Goal: Task Accomplishment & Management: Manage account settings

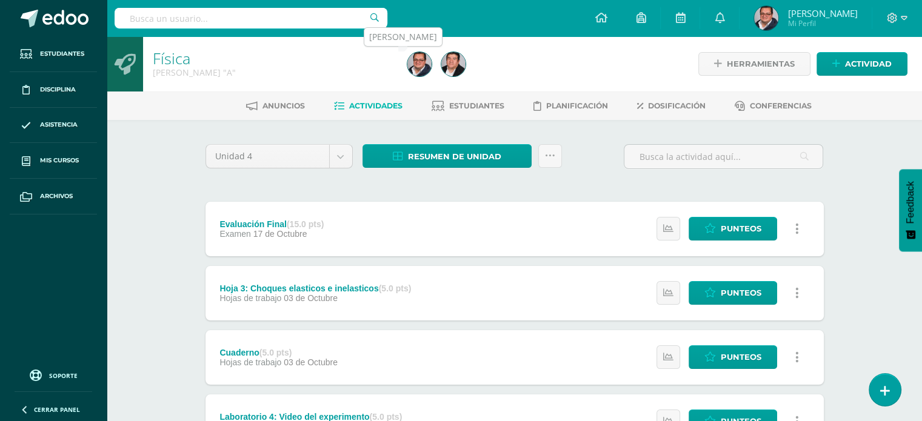
click at [416, 65] on img at bounding box center [419, 64] width 24 height 24
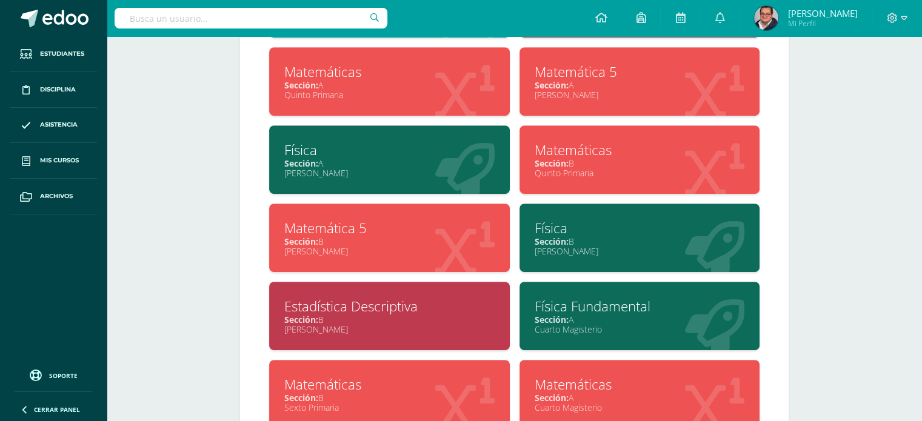
scroll to position [709, 0]
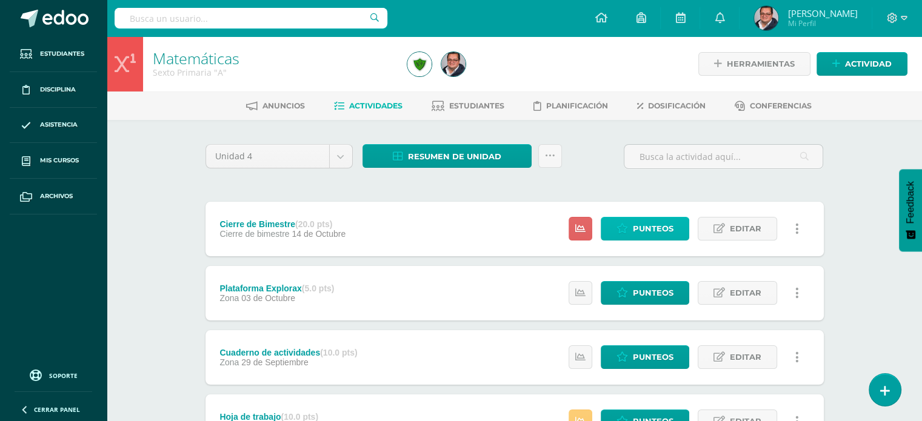
click at [641, 225] on span "Punteos" at bounding box center [653, 229] width 41 height 22
click at [645, 230] on span "Punteos" at bounding box center [653, 229] width 41 height 22
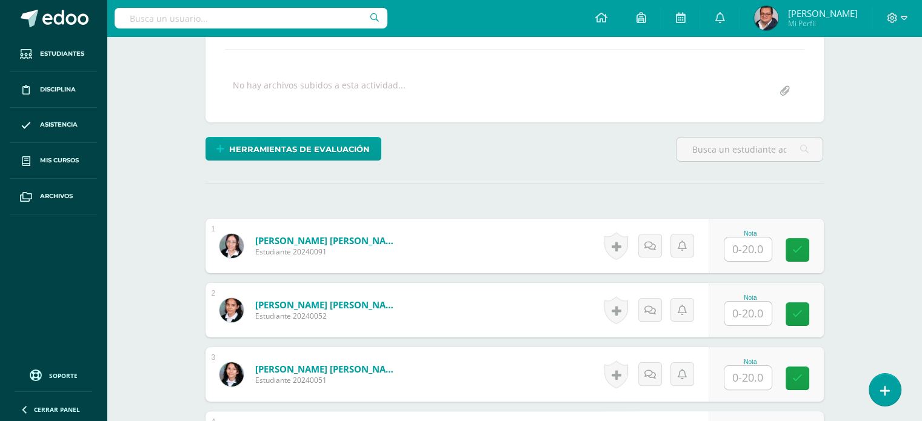
scroll to position [242, 0]
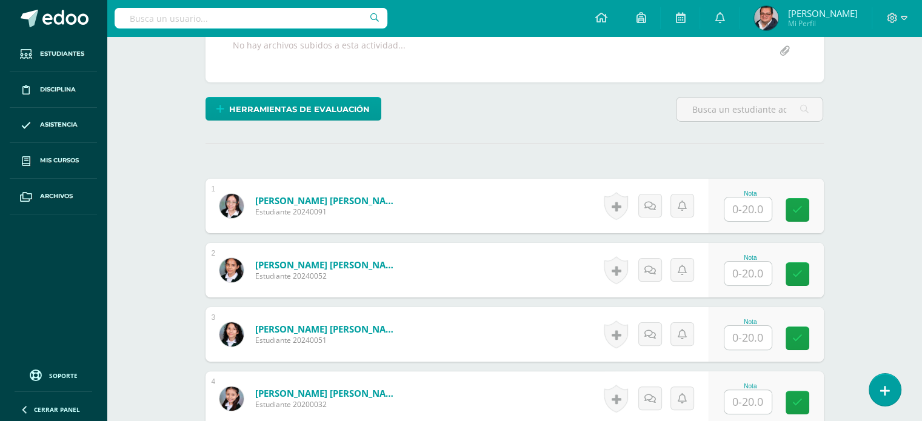
drag, startPoint x: 755, startPoint y: 213, endPoint x: 743, endPoint y: 207, distance: 13.3
click at [755, 213] on input "text" at bounding box center [747, 210] width 47 height 24
type input "9"
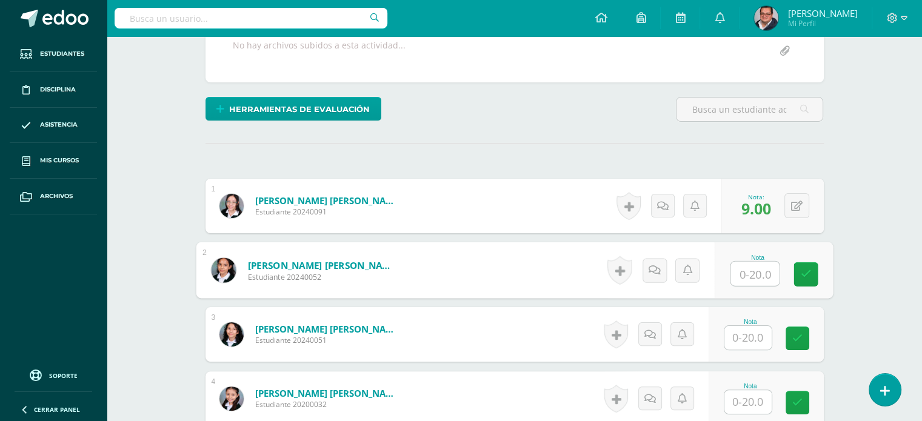
scroll to position [243, 0]
click at [746, 282] on input "text" at bounding box center [754, 273] width 48 height 24
click at [752, 274] on input "text" at bounding box center [754, 273] width 48 height 24
type input "15"
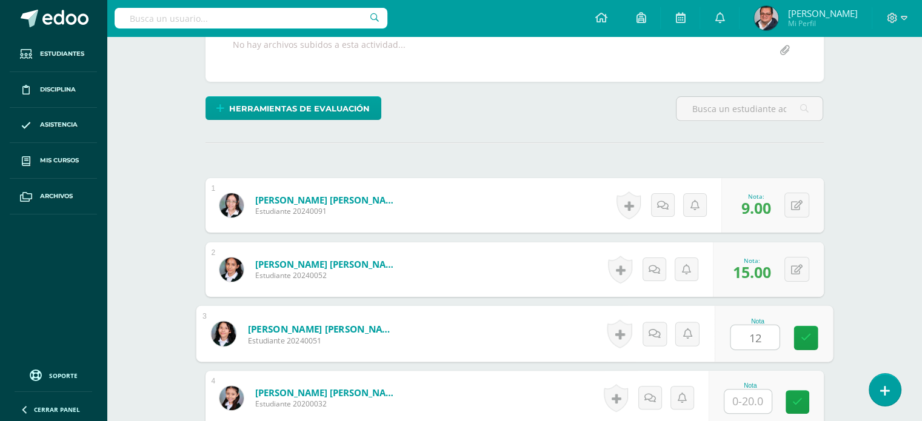
type input "12"
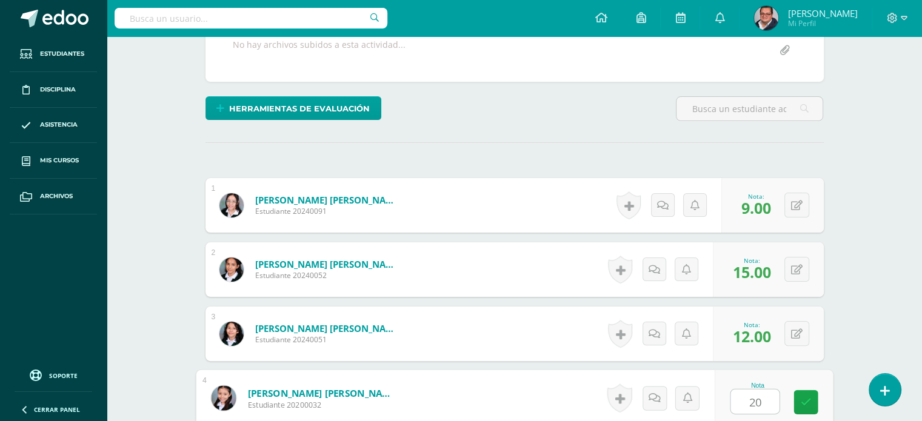
type input "20"
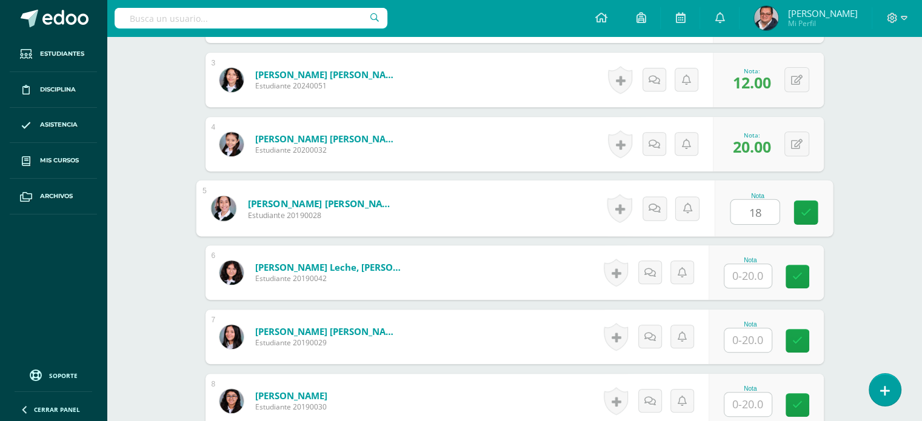
type input "18"
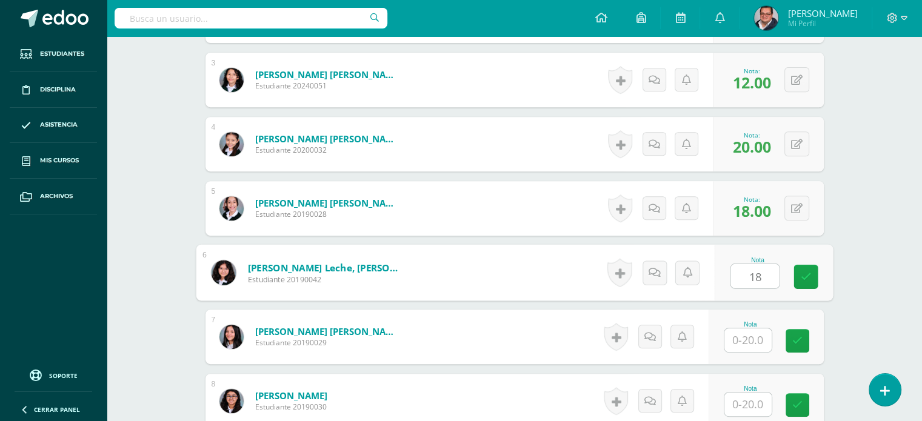
type input "18"
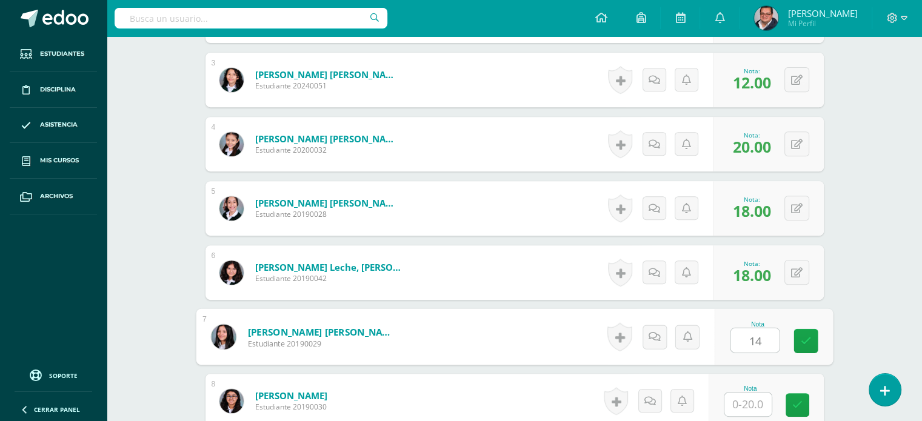
type input "14"
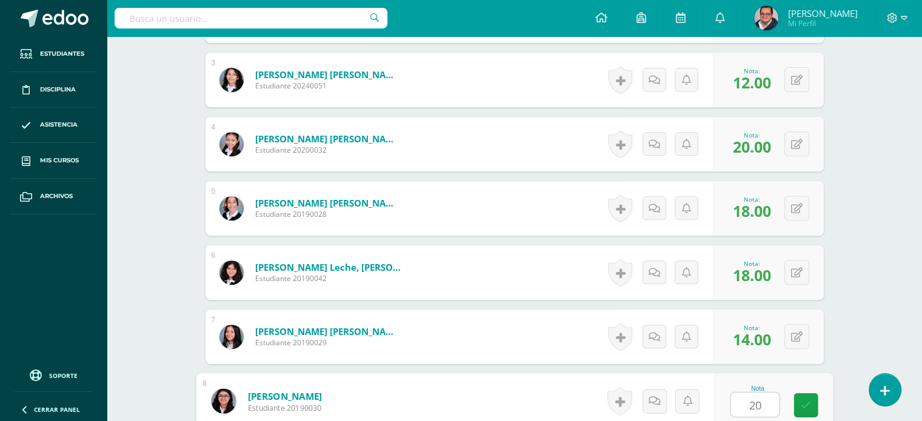
type input "20"
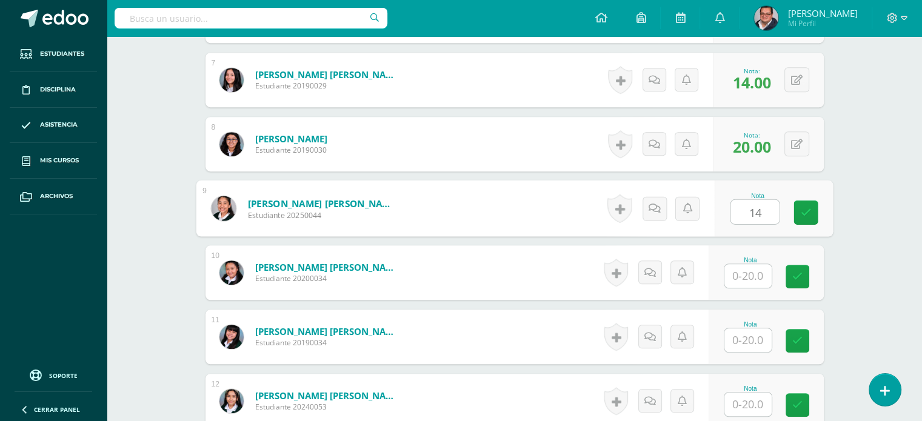
type input "14"
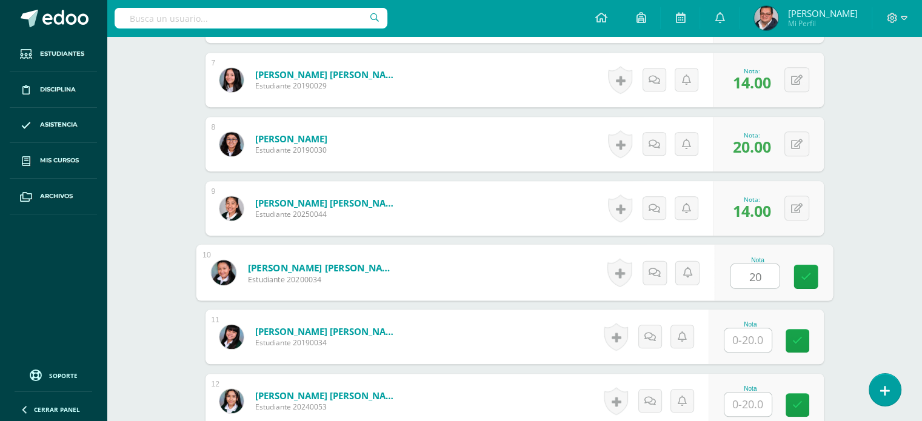
type input "20"
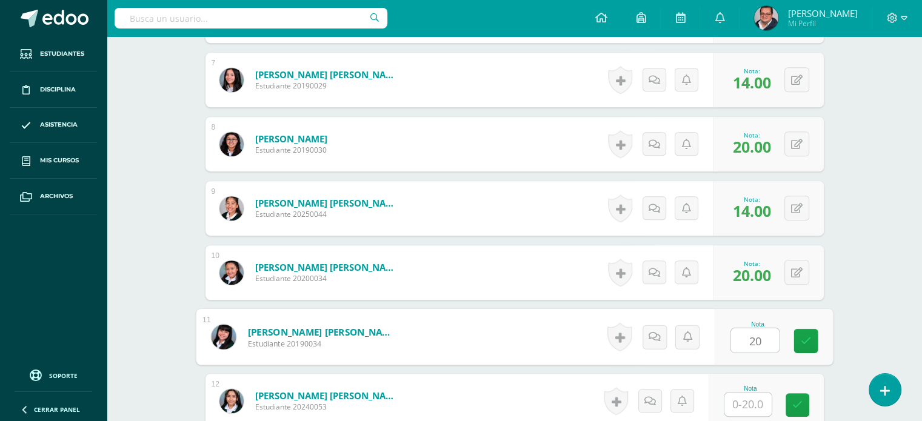
type input "20"
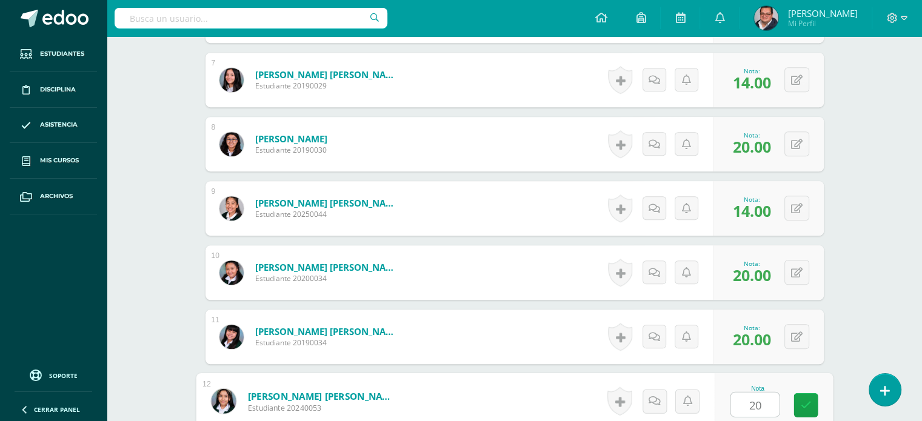
type input "20"
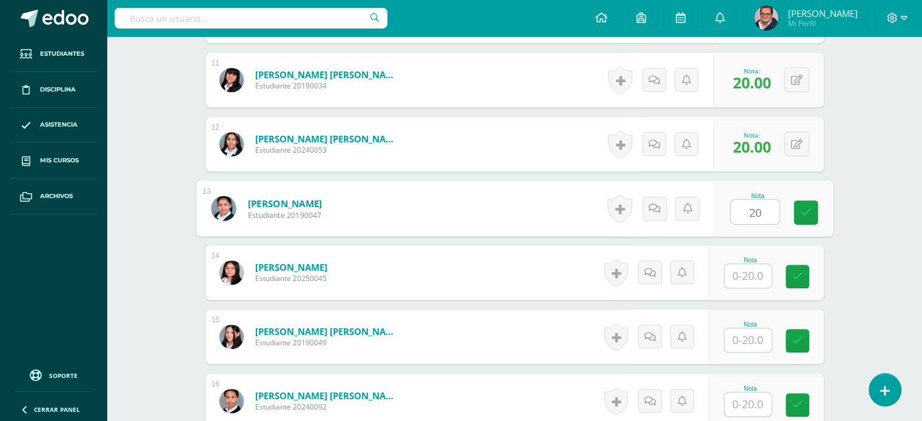
type input "20"
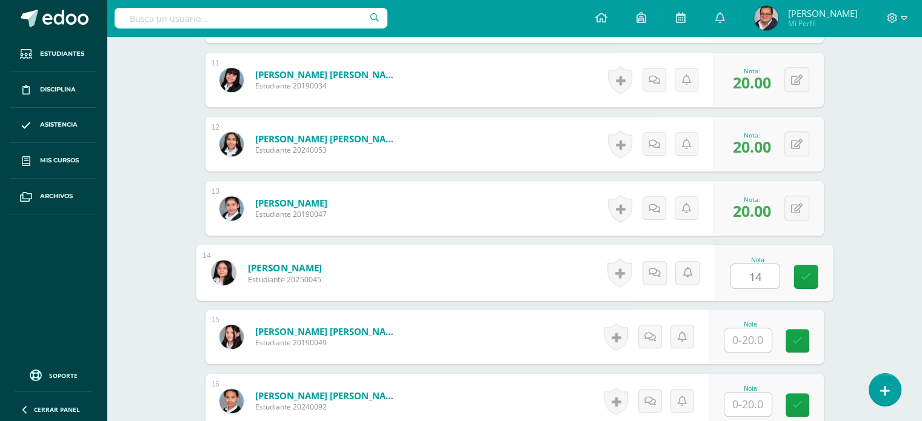
type input "14"
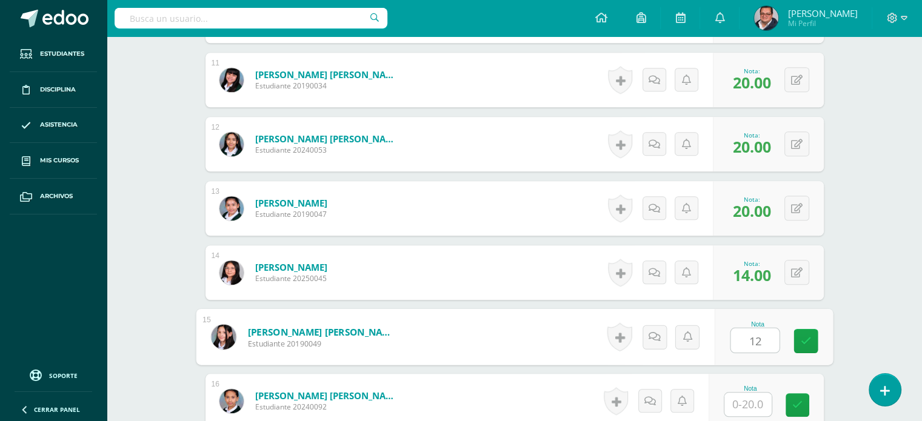
type input "12"
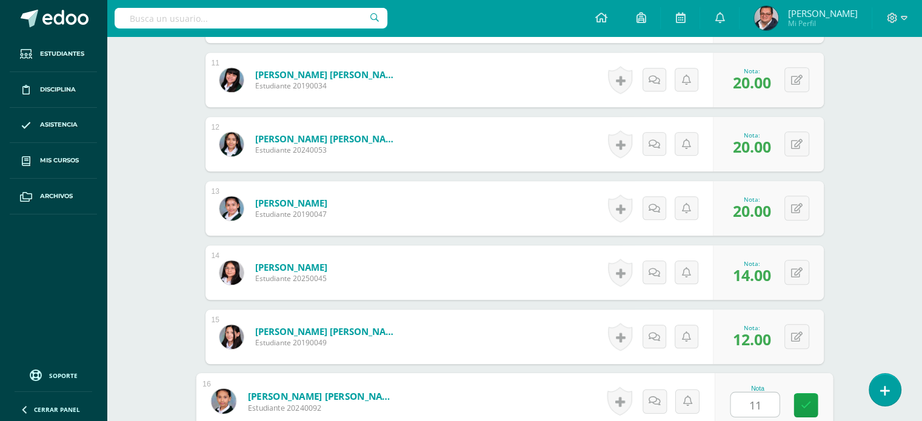
type input "11"
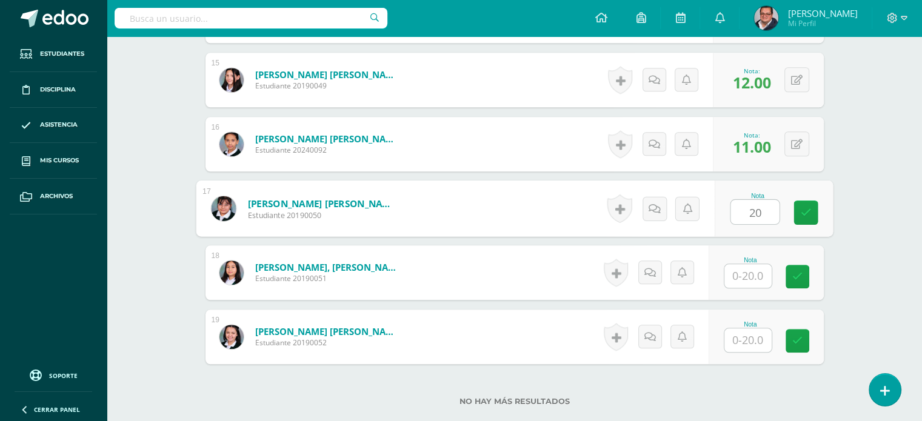
type input "20"
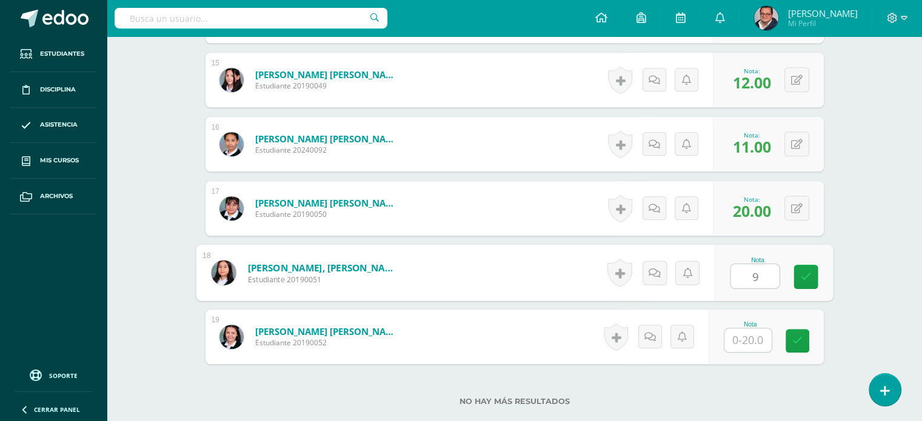
type input "9"
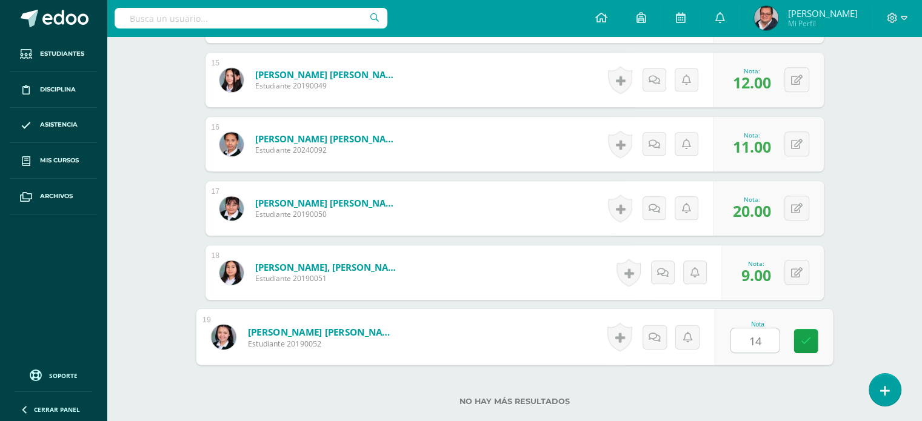
type input "14"
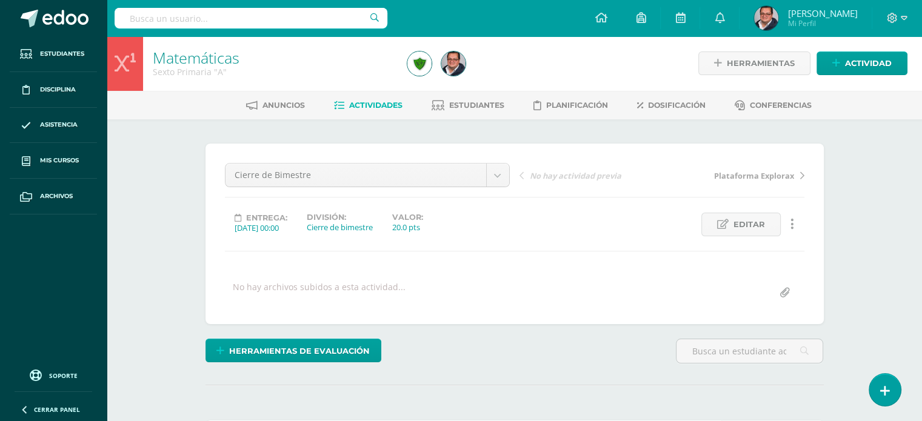
scroll to position [0, 0]
click at [487, 104] on span "Estudiantes" at bounding box center [476, 105] width 55 height 9
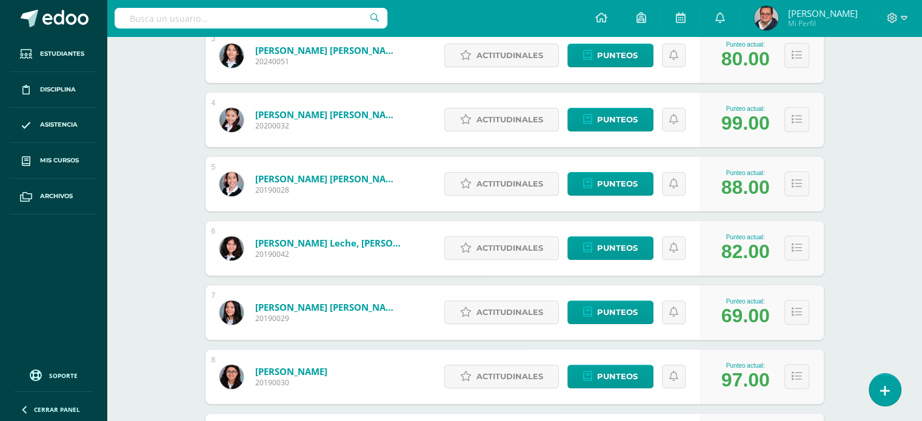
scroll to position [364, 0]
click at [788, 118] on button at bounding box center [796, 119] width 25 height 25
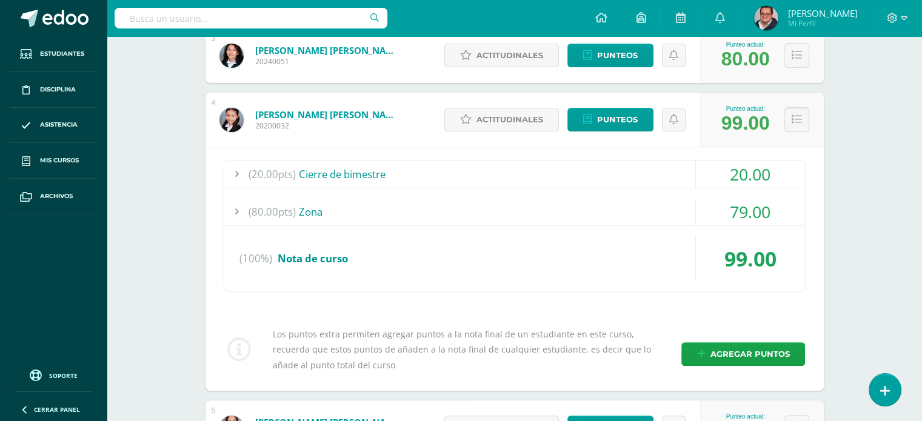
click at [238, 173] on div at bounding box center [236, 174] width 24 height 27
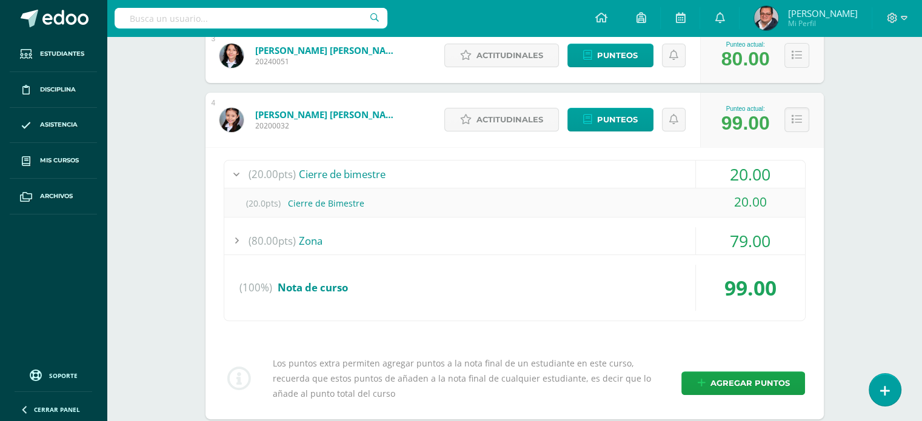
click at [238, 236] on div at bounding box center [236, 240] width 24 height 27
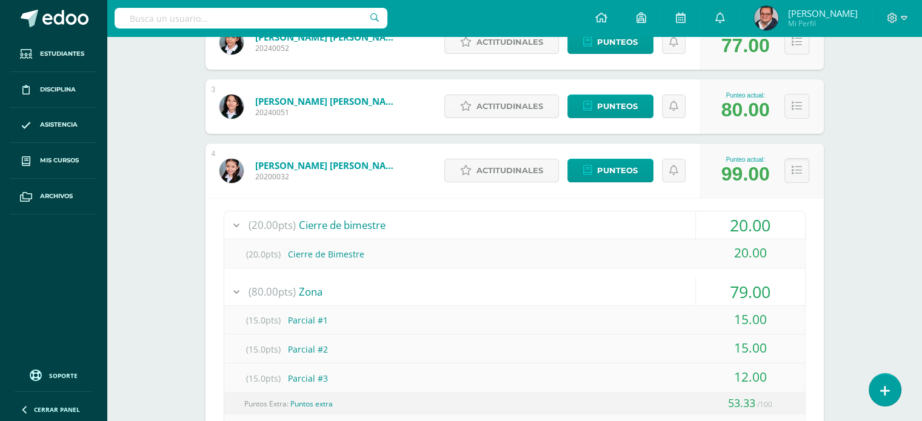
scroll to position [242, 0]
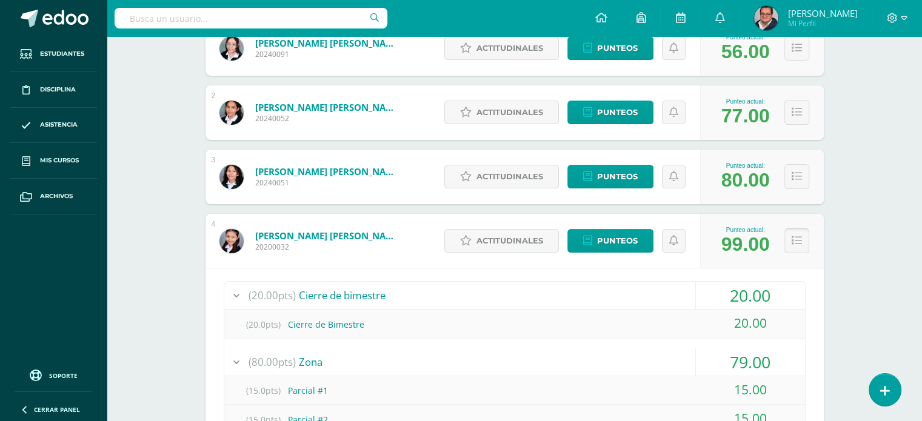
click at [789, 239] on button at bounding box center [796, 241] width 25 height 25
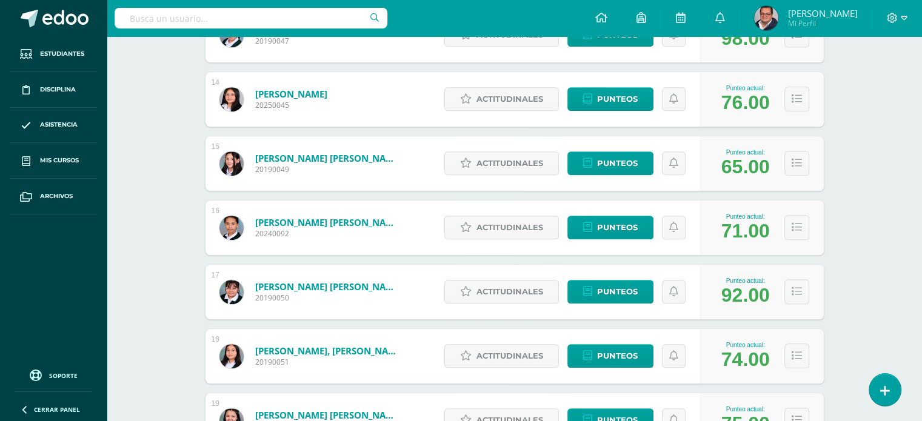
scroll to position [1133, 0]
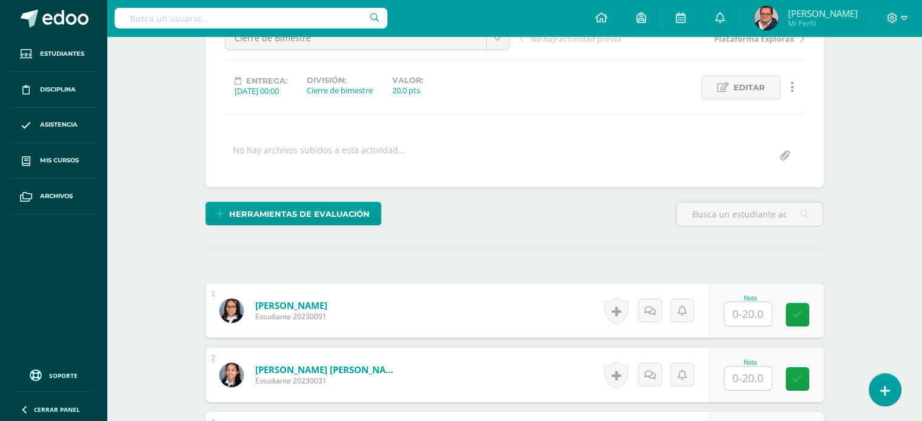
click at [756, 312] on input "text" at bounding box center [747, 314] width 47 height 24
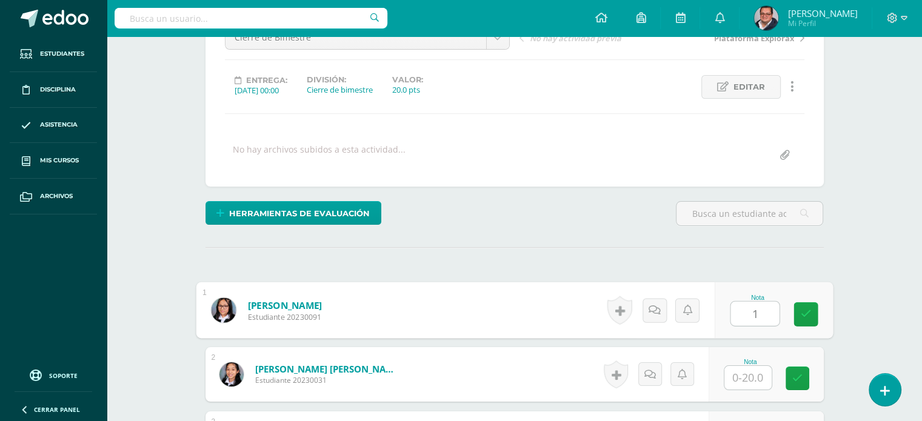
scroll to position [138, 0]
type input "12"
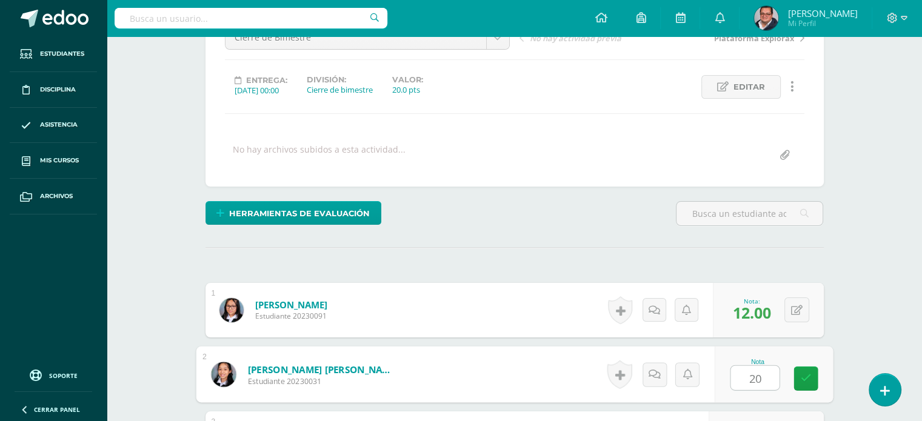
type input "20"
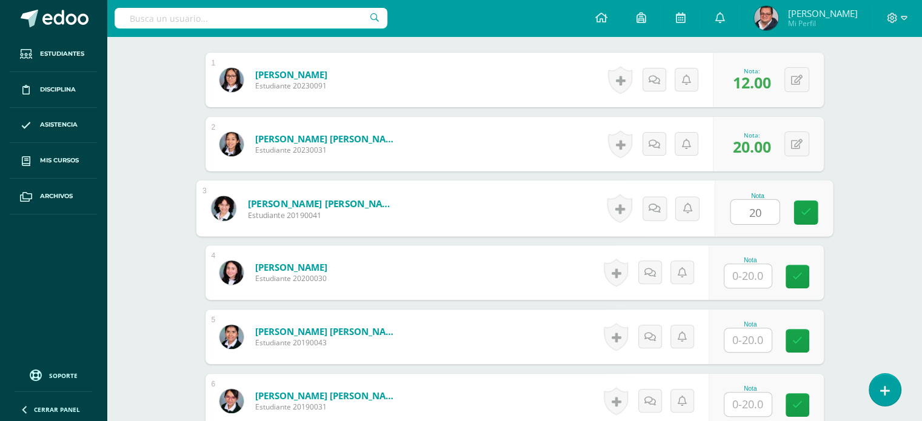
type input "20"
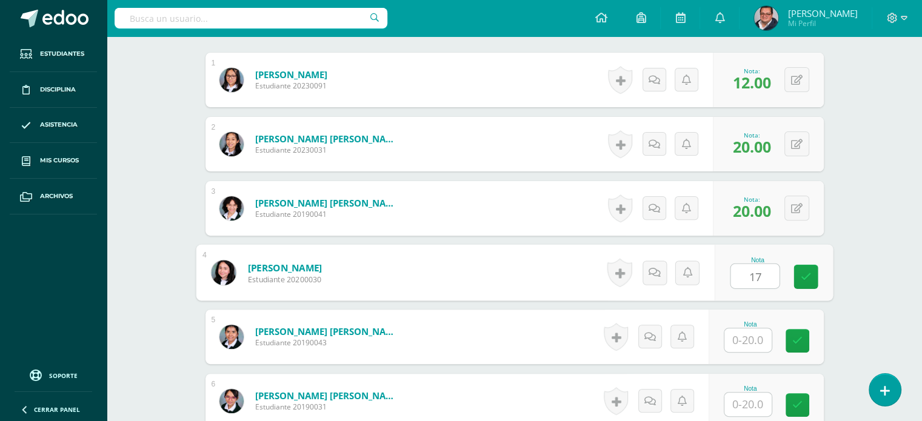
type input "17"
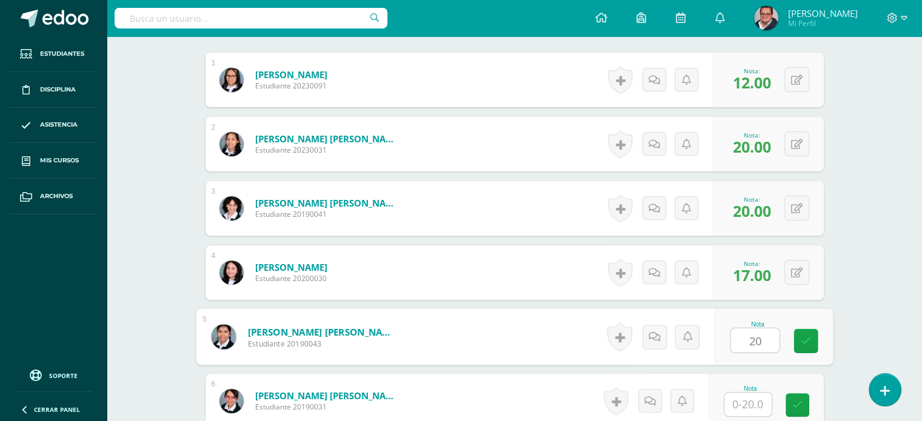
type input "20"
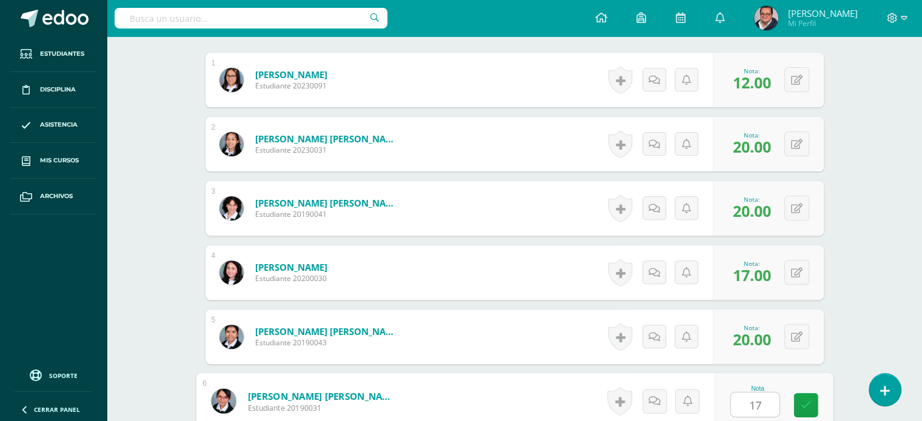
type input "17"
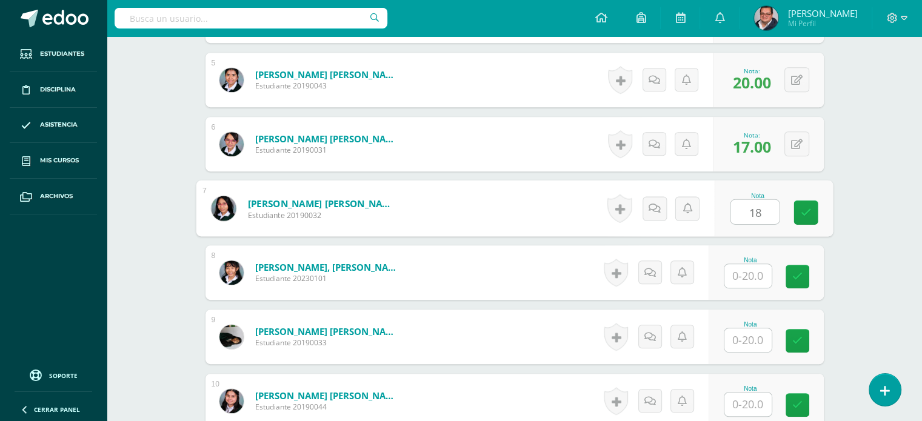
type input "18"
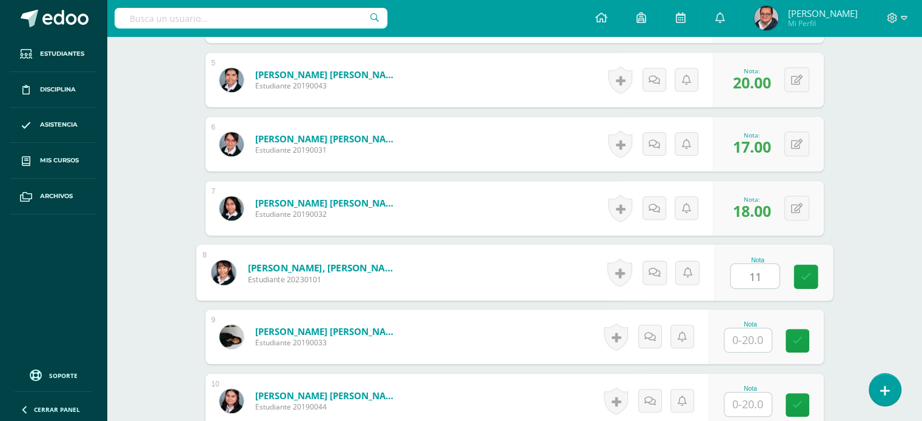
type input "11"
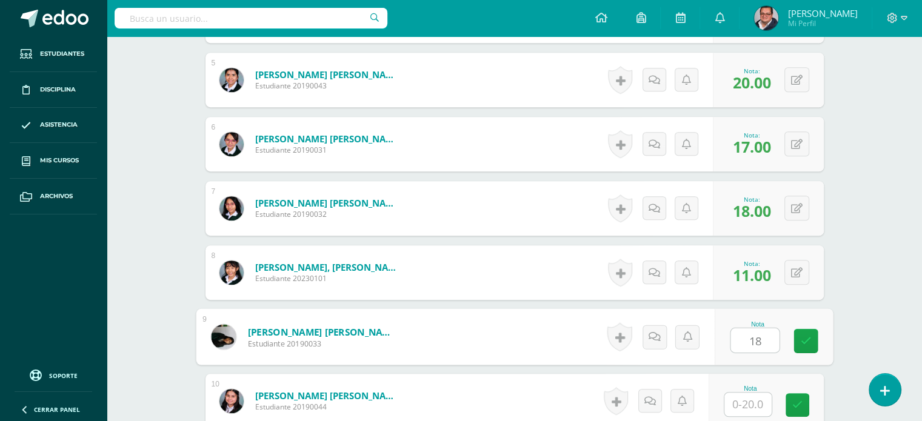
type input "18"
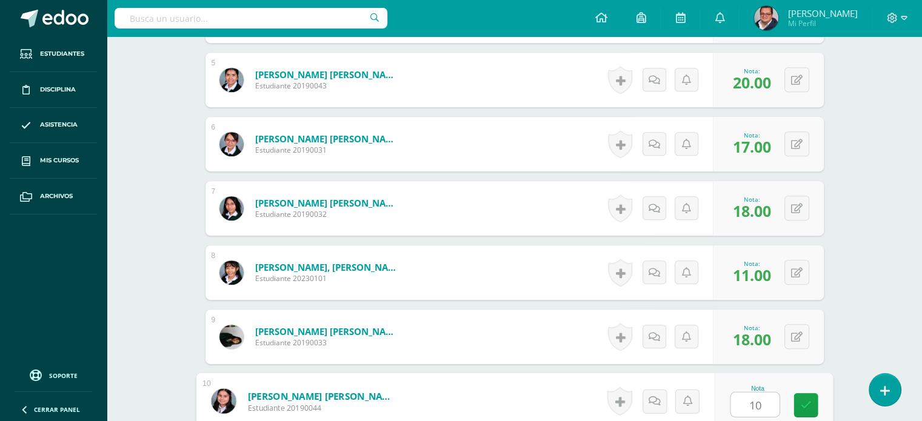
type input "10"
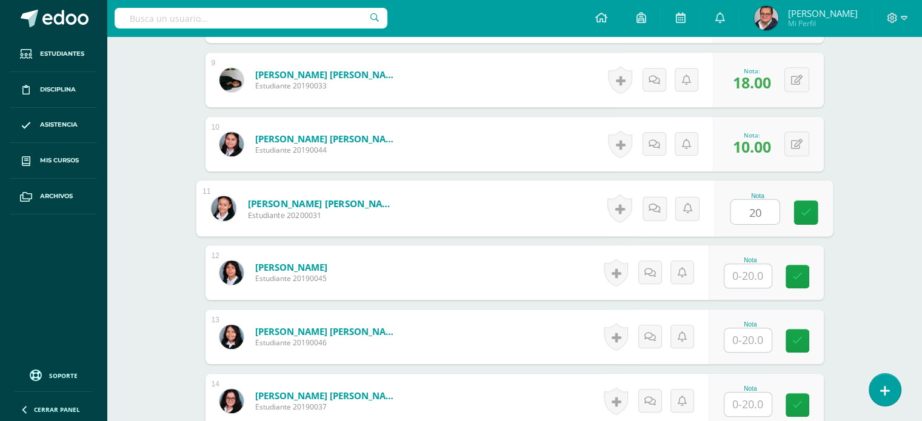
type input "20"
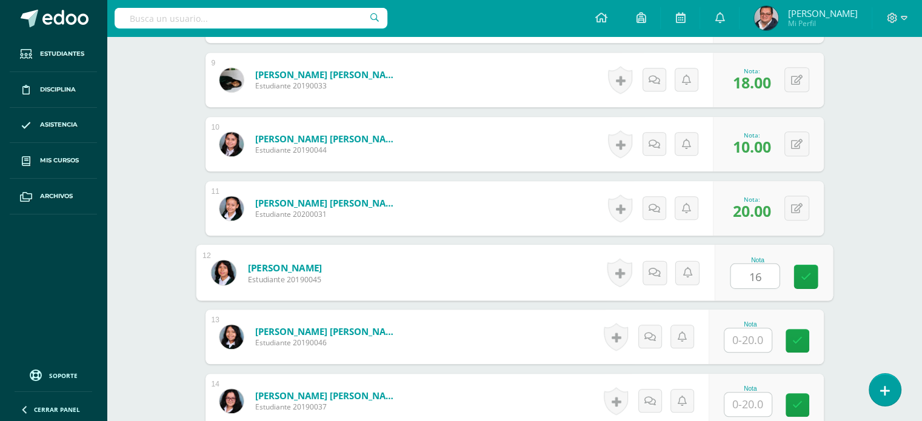
type input "16"
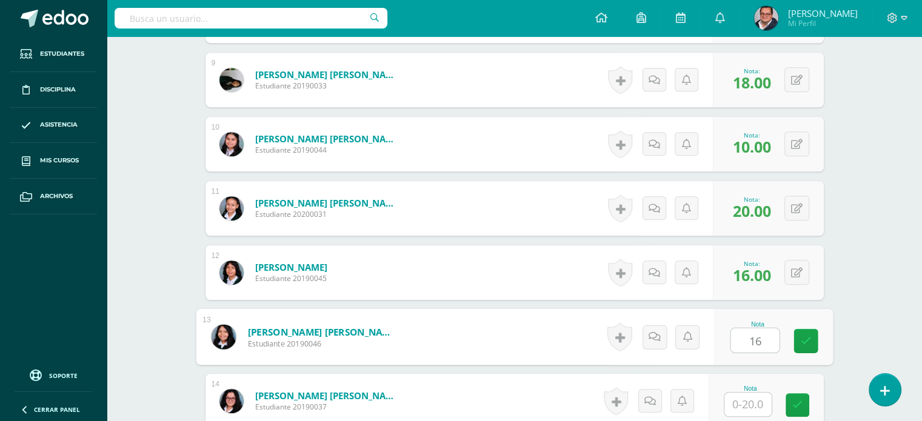
type input "16"
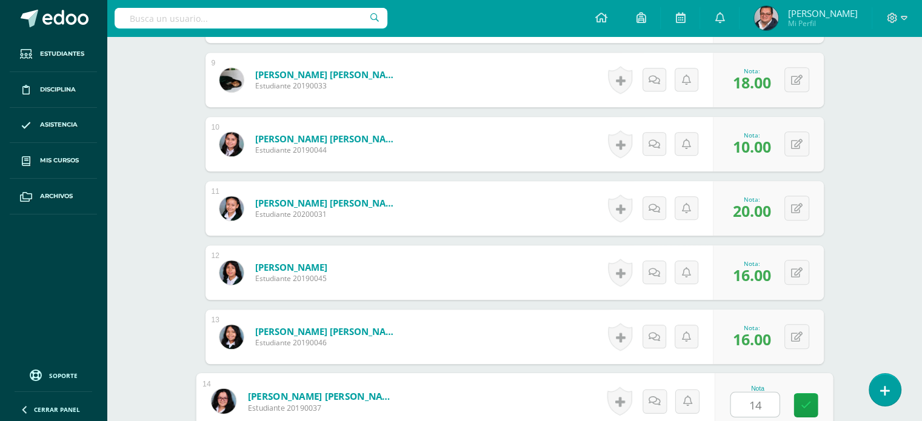
type input "14"
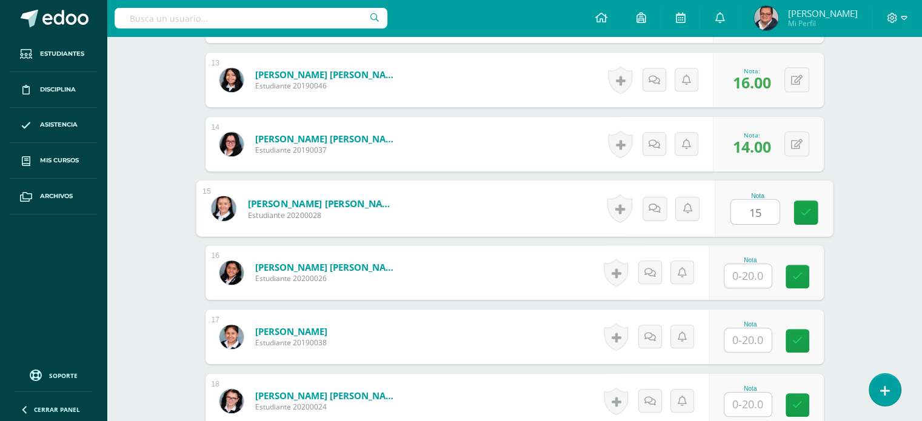
type input "15"
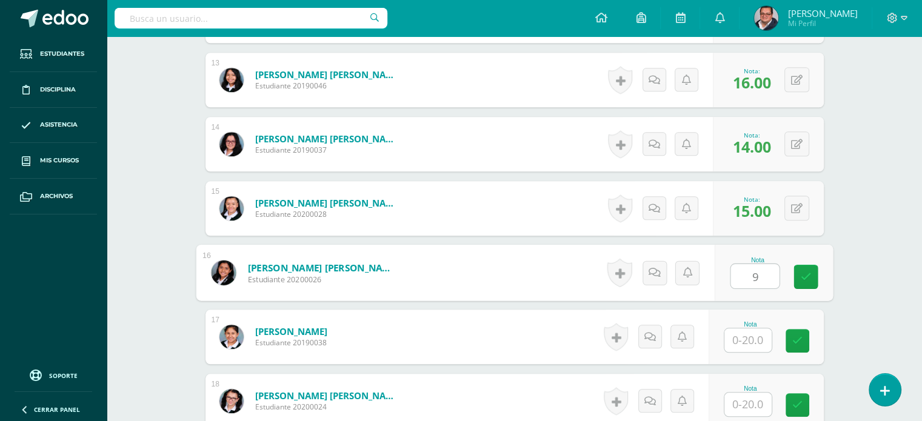
type input "9"
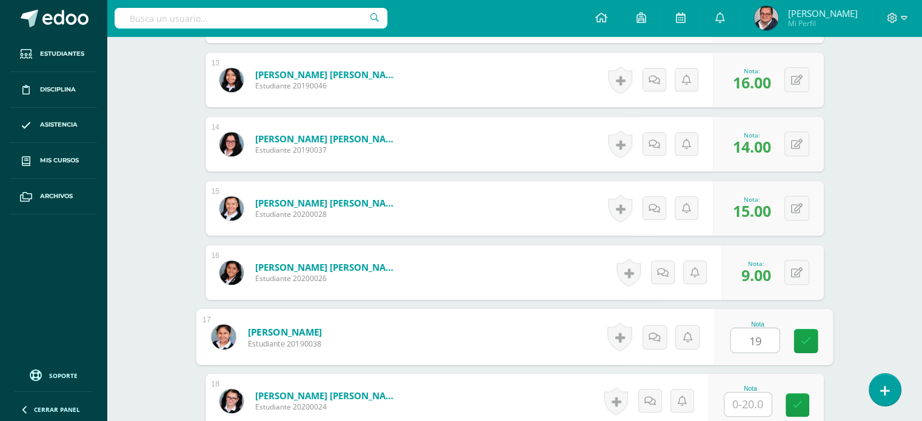
type input "19"
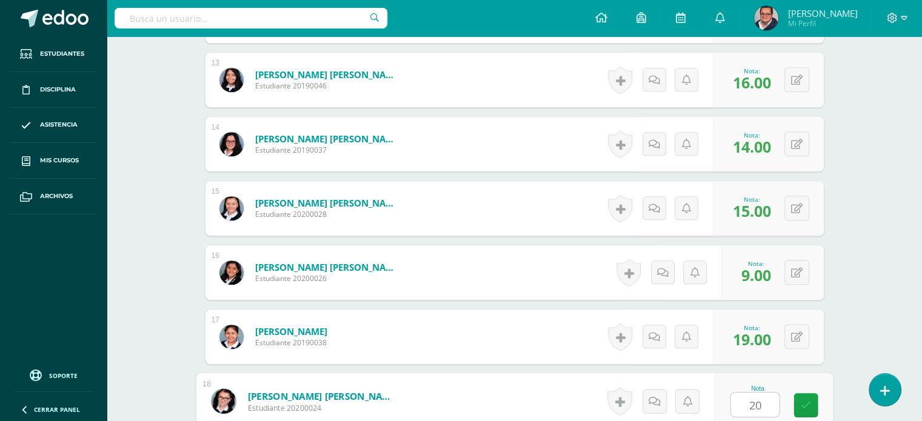
type input "20"
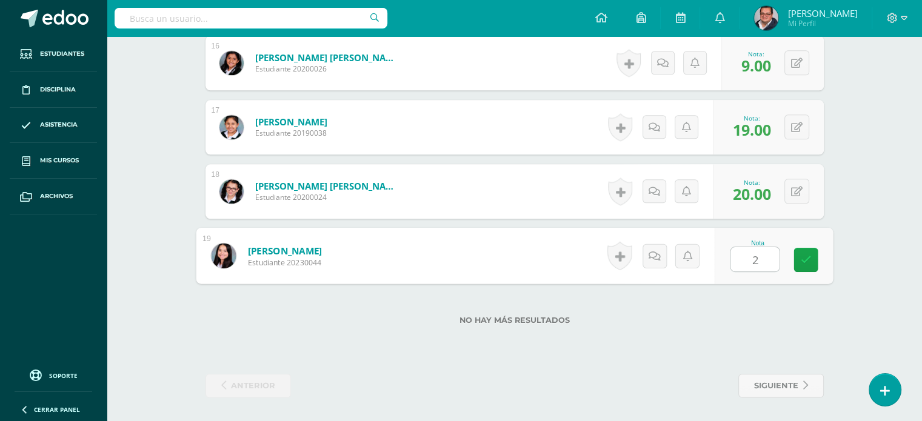
type input "20"
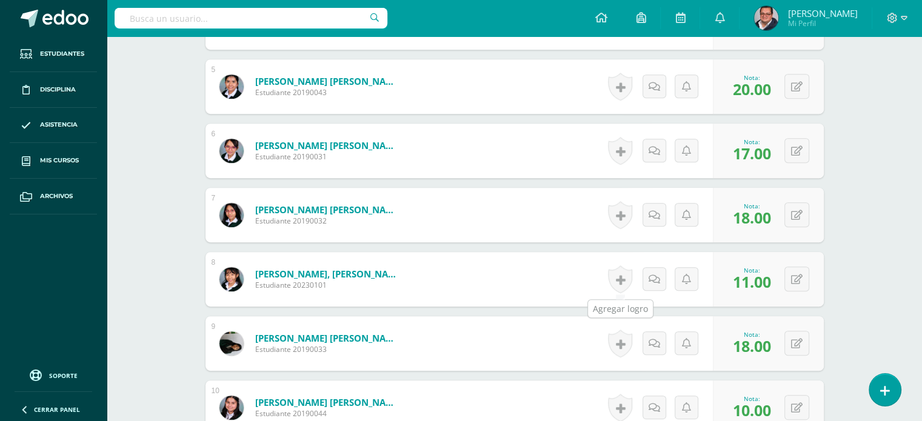
scroll to position [0, 0]
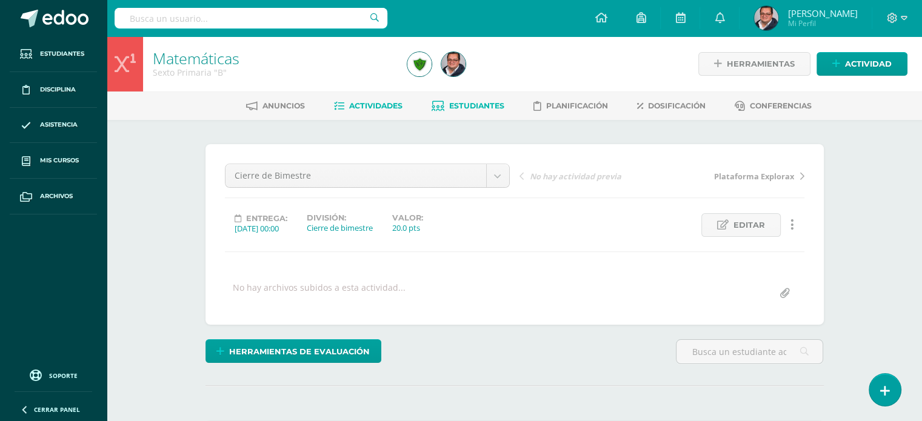
click at [468, 108] on span "Estudiantes" at bounding box center [476, 105] width 55 height 9
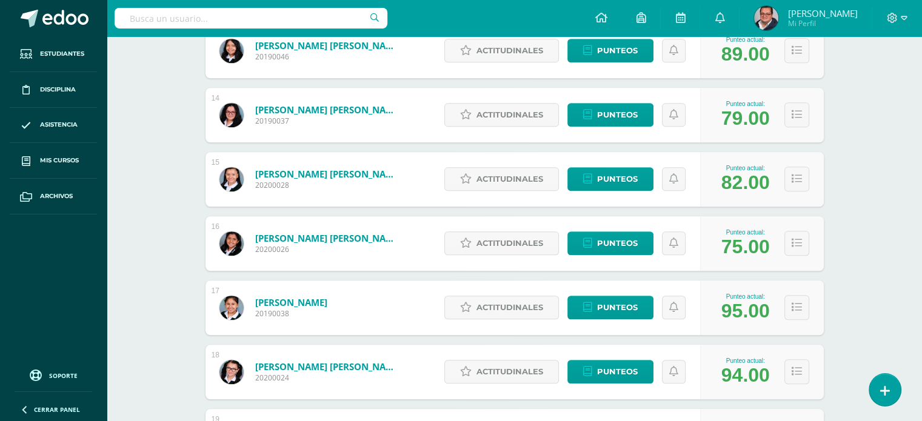
scroll to position [1133, 0]
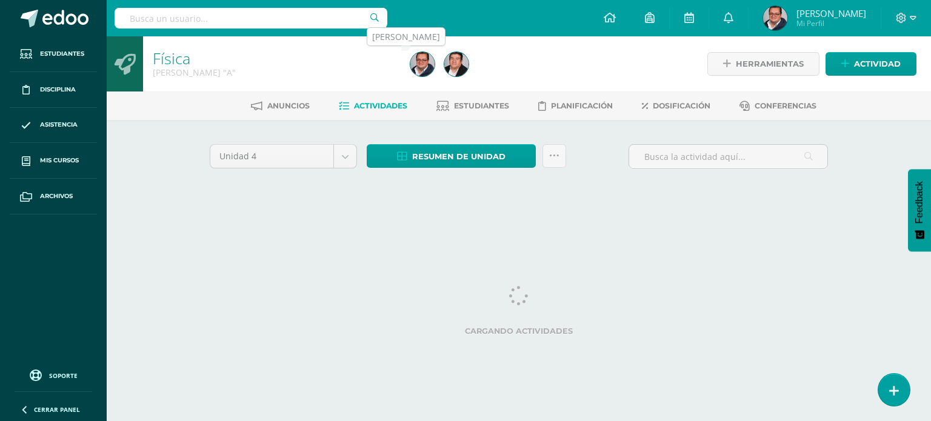
click at [422, 65] on img at bounding box center [422, 64] width 24 height 24
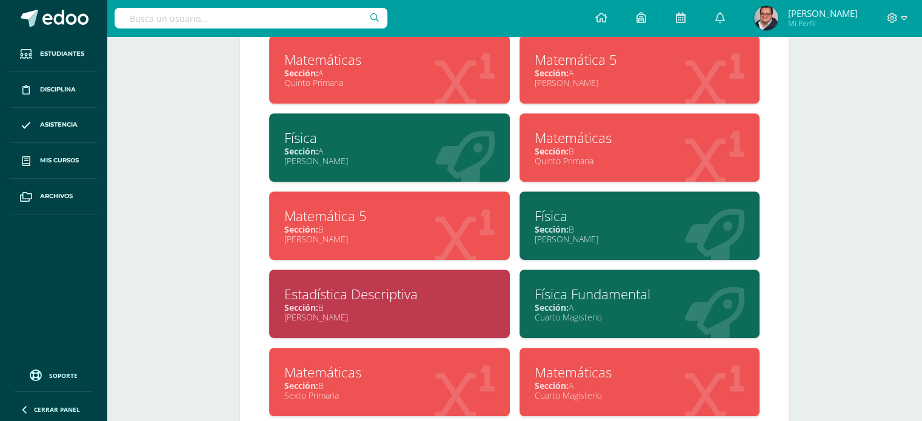
scroll to position [849, 0]
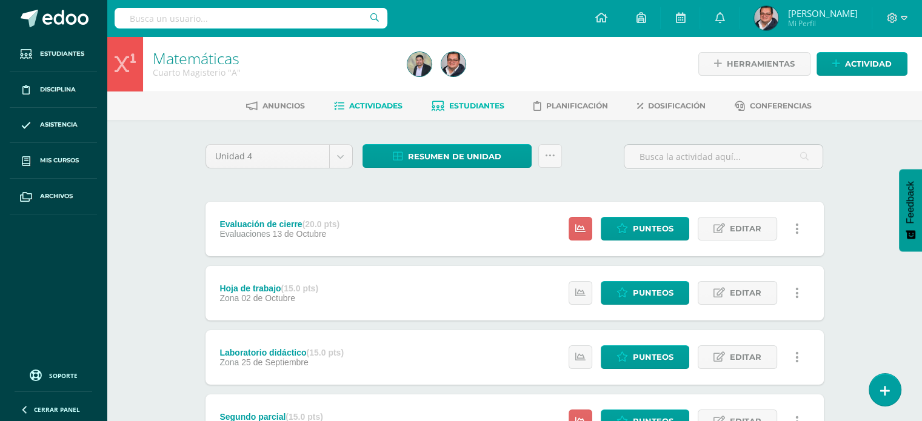
click at [451, 105] on span "Estudiantes" at bounding box center [476, 105] width 55 height 9
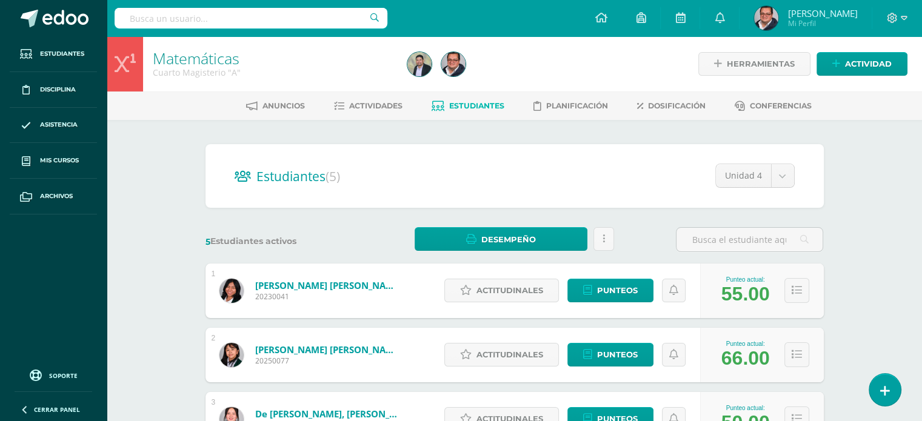
drag, startPoint x: 497, startPoint y: 162, endPoint x: 498, endPoint y: 170, distance: 8.0
click at [496, 164] on div "Estudiantes (5) Unidad 4 Unidad 3 Unidad 4 Unidad 2 Unidad 1" at bounding box center [514, 176] width 618 height 64
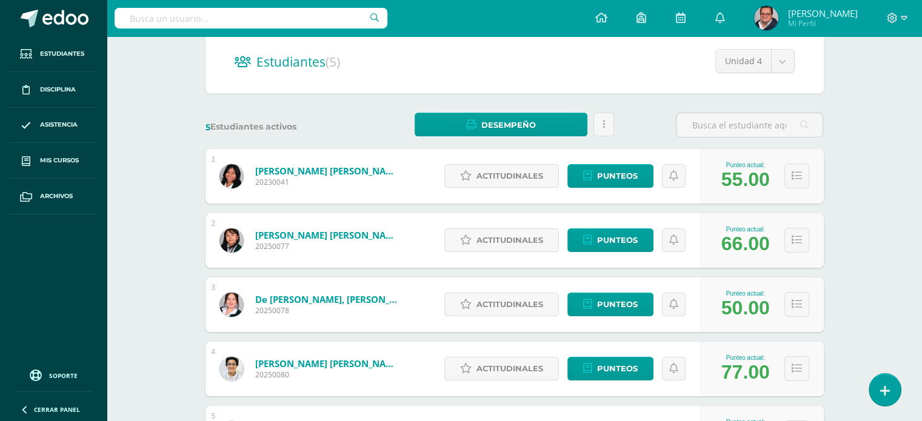
scroll to position [121, 0]
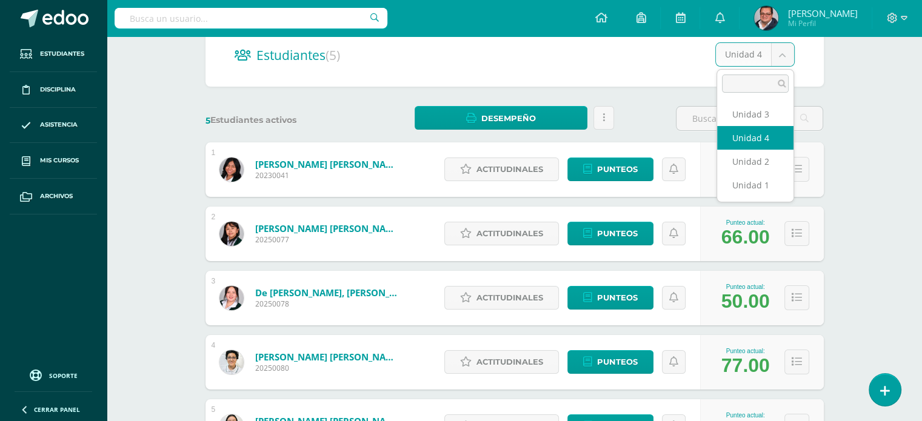
click at [779, 60] on body "Estudiantes Disciplina Asistencia Mis cursos Archivos Soporte Ayuda Reportar un…" at bounding box center [461, 207] width 922 height 656
select select "/dashboard/teacher/section/2461/students/?unit=96438"
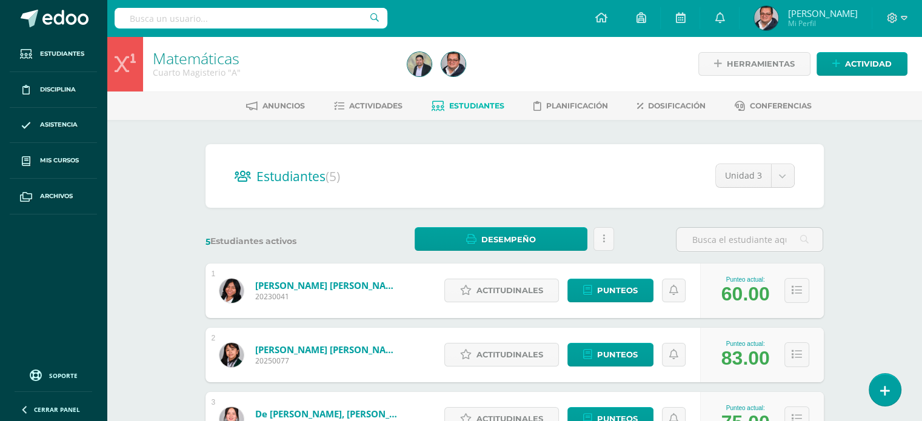
click at [533, 162] on div "Estudiantes (5) Unidad 3 Unidad 3 Unidad 4 Unidad 2 Unidad 1" at bounding box center [514, 176] width 618 height 64
click at [782, 176] on body "Estudiantes Disciplina Asistencia Mis cursos Archivos Soporte Ayuda Reportar un…" at bounding box center [461, 328] width 922 height 656
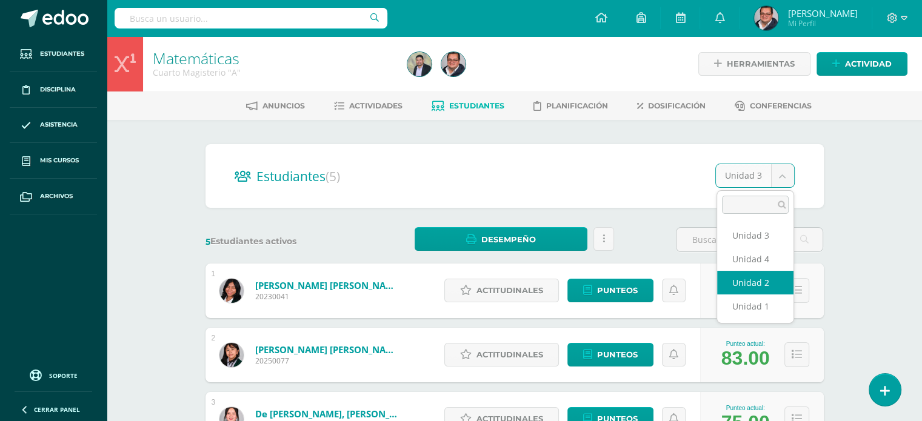
select select "/dashboard/teacher/section/2461/students/?unit=96437"
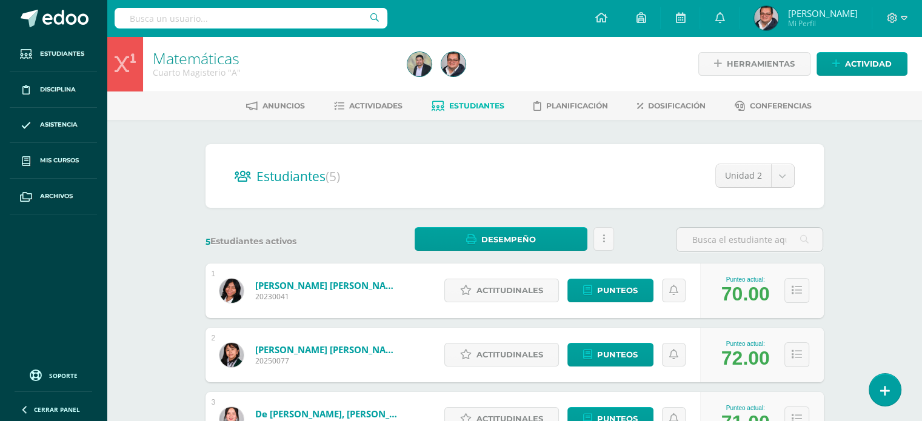
drag, startPoint x: 835, startPoint y: 175, endPoint x: 841, endPoint y: 175, distance: 6.1
click at [836, 175] on div "Estudiantes (5) Unidad 2 Unidad 3 Unidad 4 Unidad 2 Unidad 1 5 Estudiantes acti…" at bounding box center [514, 388] width 667 height 536
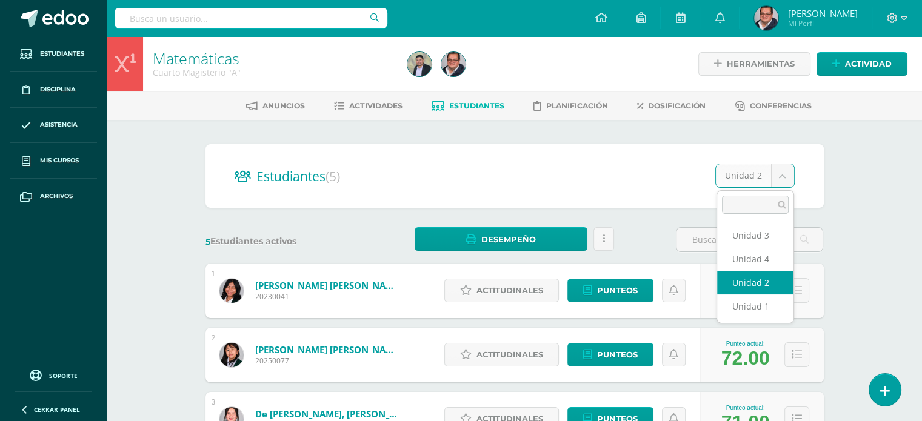
click at [784, 184] on body "Estudiantes Disciplina Asistencia Mis cursos Archivos Soporte Ayuda Reportar un…" at bounding box center [461, 328] width 922 height 656
select select "/dashboard/teacher/section/2461/students/?unit=96434"
